Goal: Navigation & Orientation: Find specific page/section

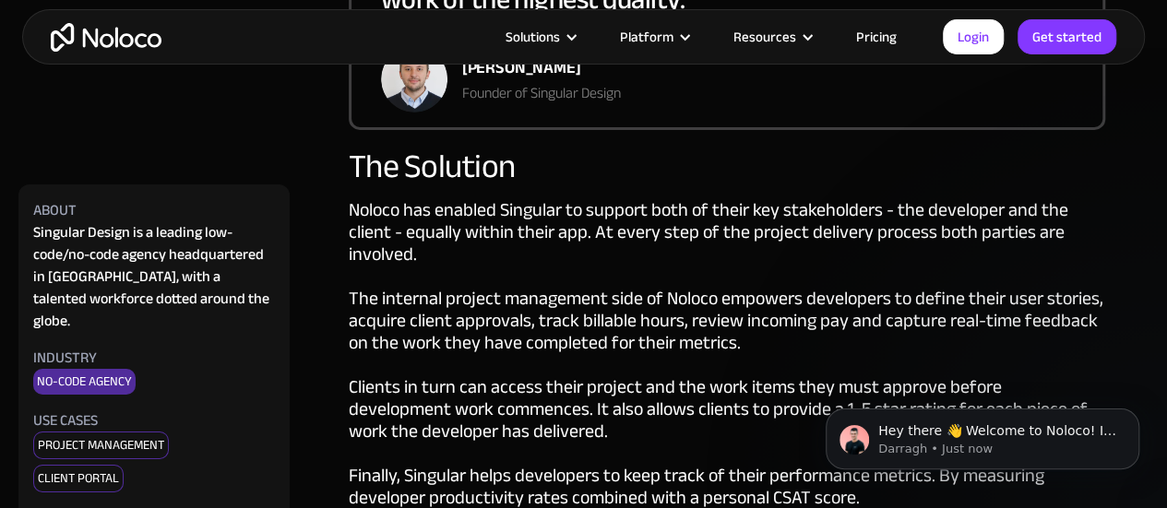
scroll to position [3137, 0]
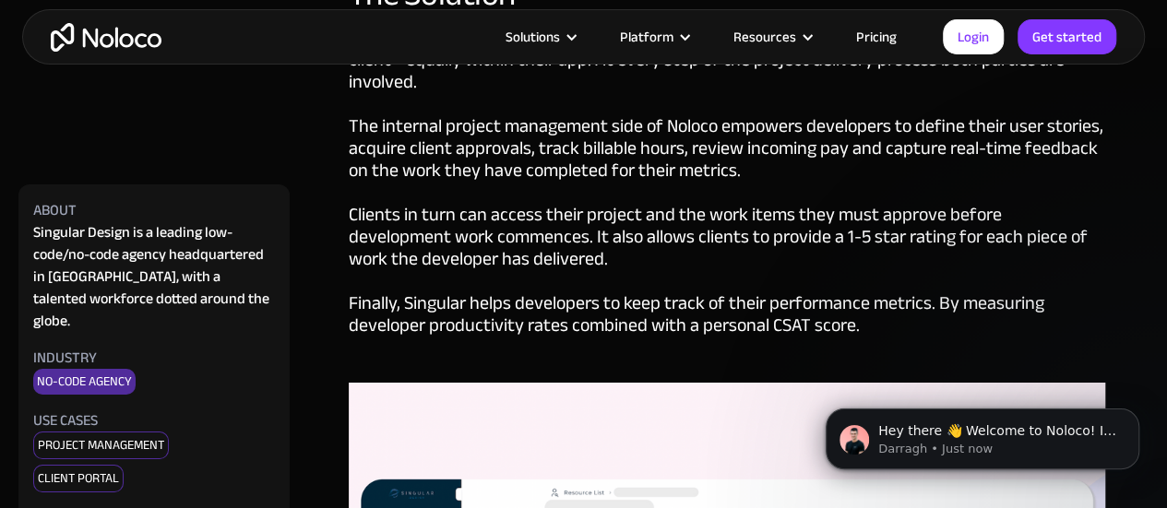
click at [114, 40] on img "home" at bounding box center [106, 37] width 111 height 29
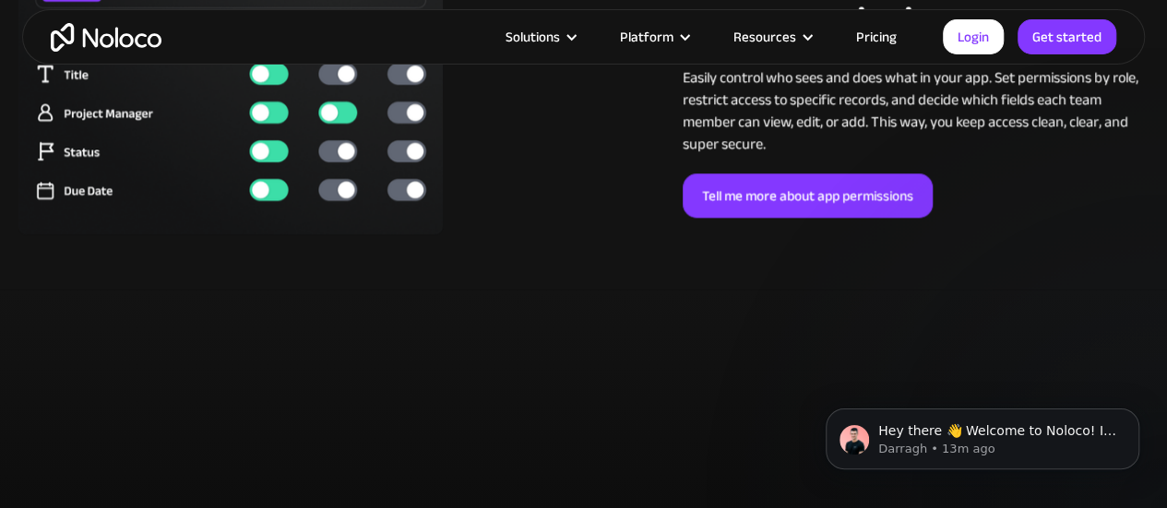
scroll to position [5075, 0]
